Goal: Transaction & Acquisition: Purchase product/service

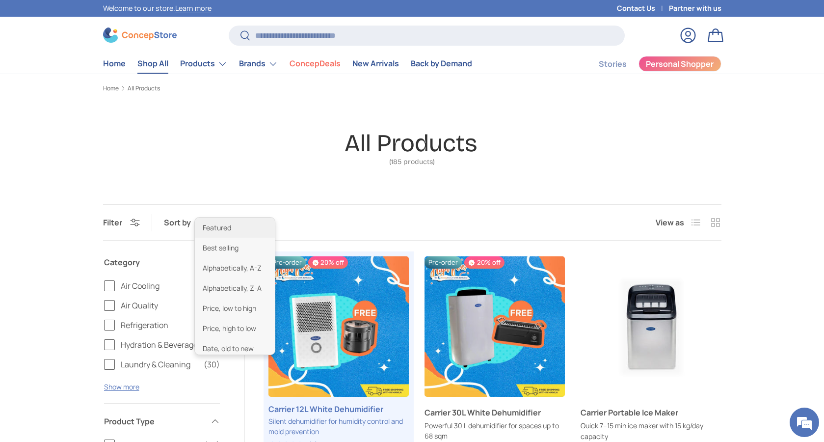
click at [210, 225] on div "Best selling Featured Best selling Alphabetically, A-Z Alphabetically, Z-A Pric…" at bounding box center [234, 222] width 74 height 17
click at [240, 310] on li "Price, low to high" at bounding box center [235, 308] width 80 height 20
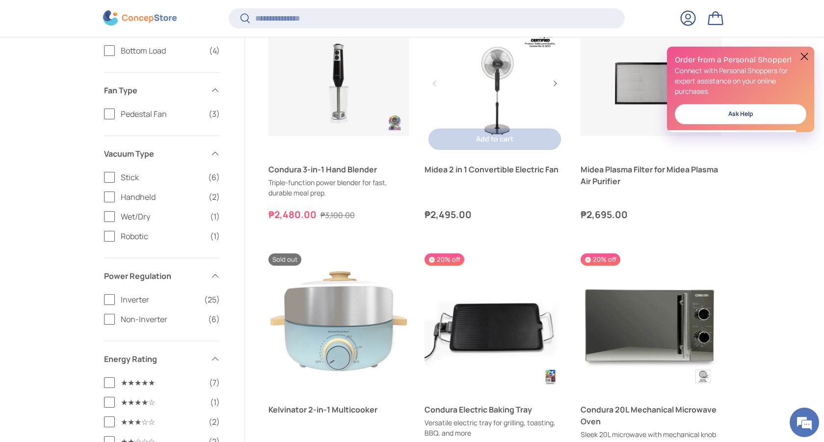
scroll to position [976, 0]
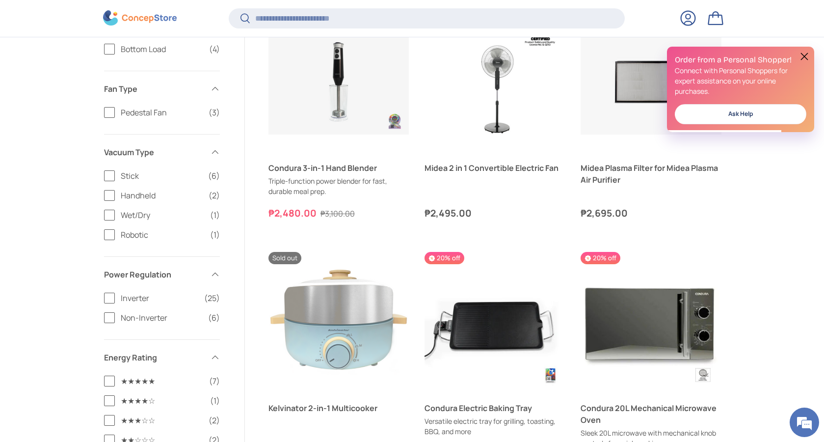
click at [808, 56] on button at bounding box center [805, 57] width 12 height 12
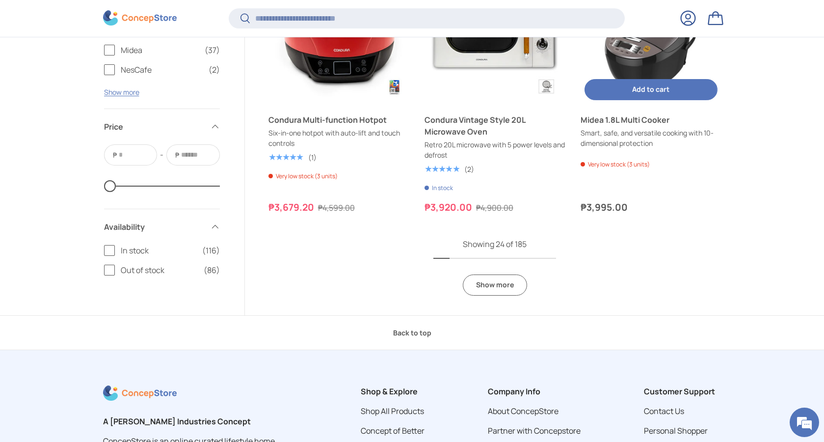
scroll to position [2075, 0]
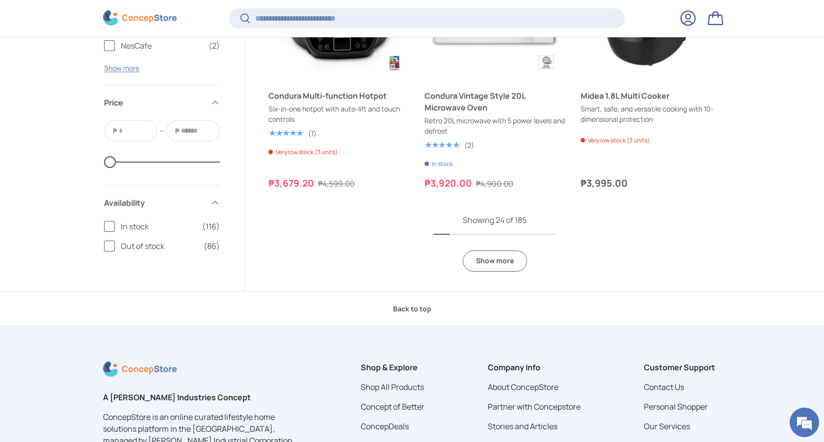
click at [510, 251] on link "Show more" at bounding box center [495, 260] width 64 height 21
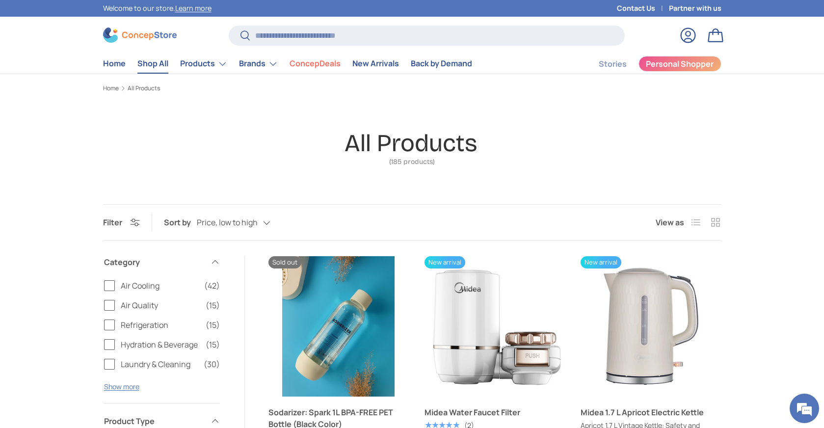
scroll to position [0, 0]
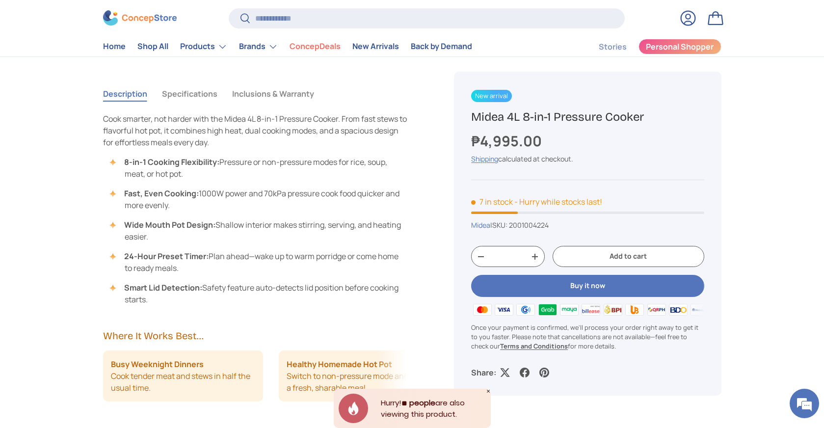
scroll to position [711, 0]
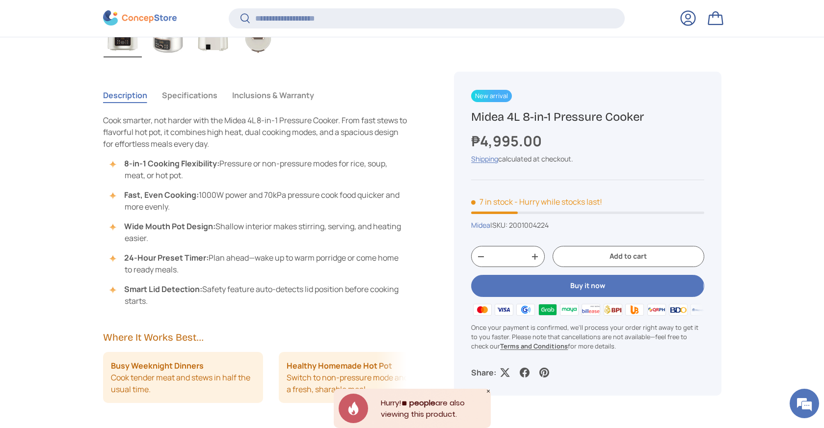
click at [574, 286] on button "Buy it now" at bounding box center [587, 286] width 233 height 22
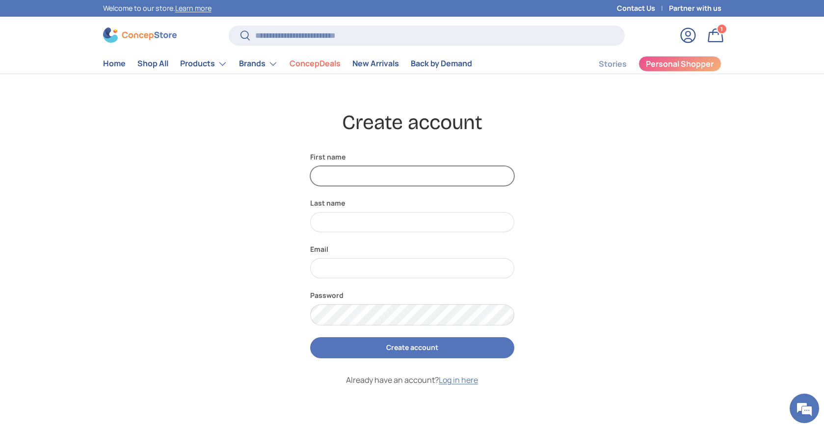
click at [373, 172] on input "First name" at bounding box center [412, 176] width 204 height 20
type input "*******"
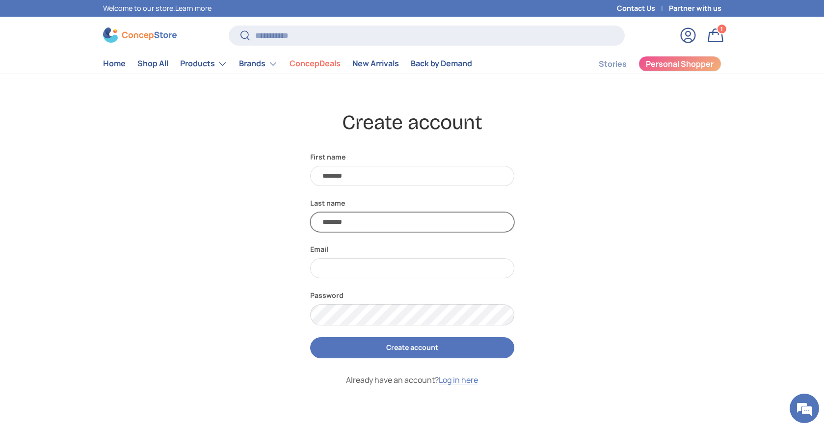
type input "*******"
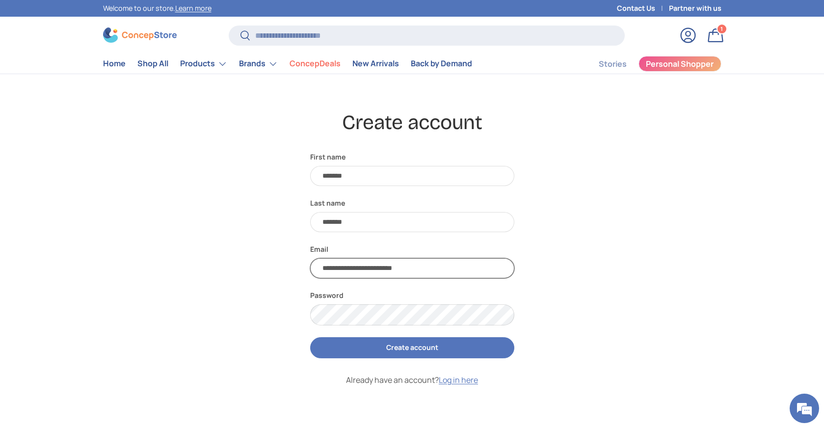
type input "**********"
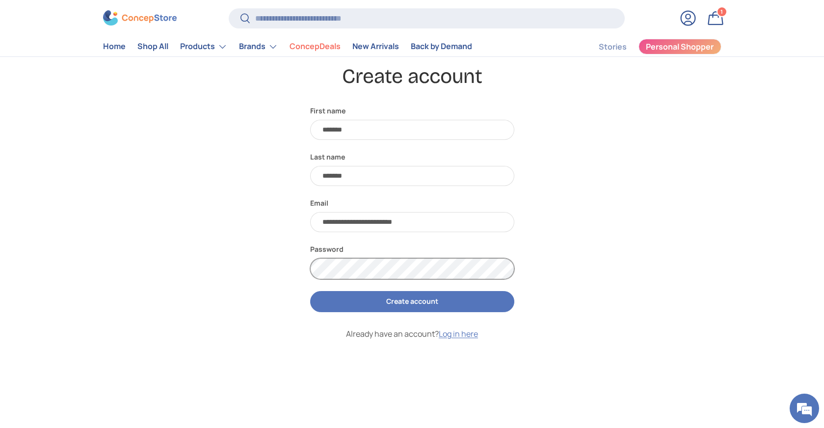
scroll to position [48, 0]
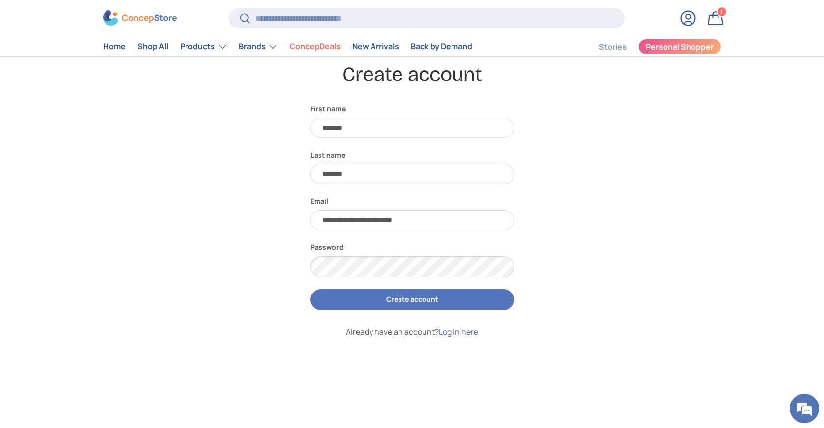
click at [426, 293] on button "Create account" at bounding box center [412, 299] width 204 height 21
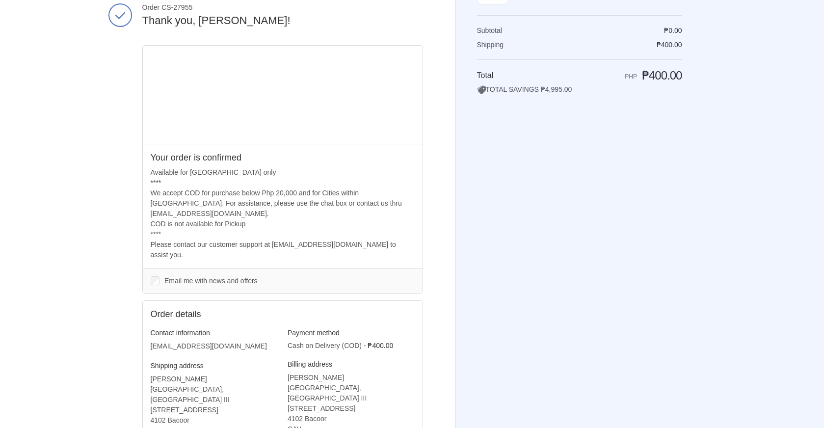
scroll to position [59, 0]
